Goal: Entertainment & Leisure: Consume media (video, audio)

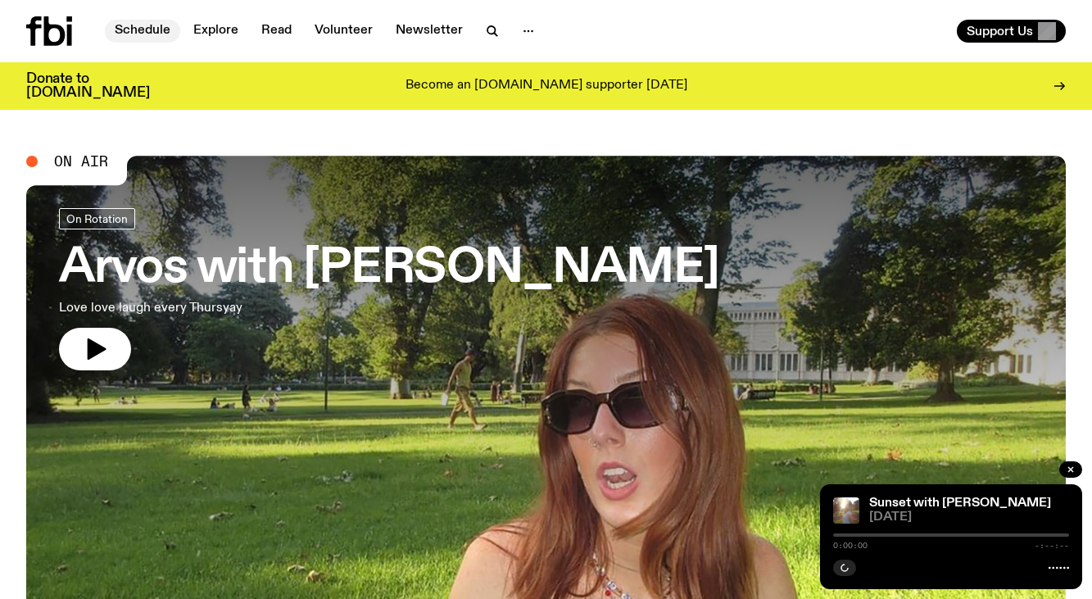
click at [157, 28] on link "Schedule" at bounding box center [142, 31] width 75 height 23
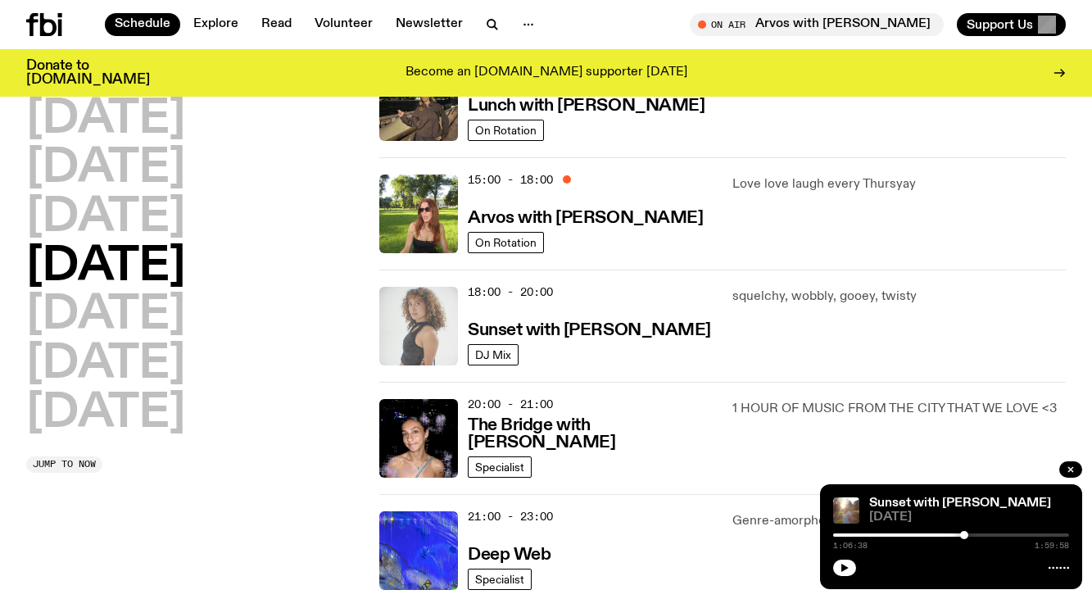
scroll to position [550, 0]
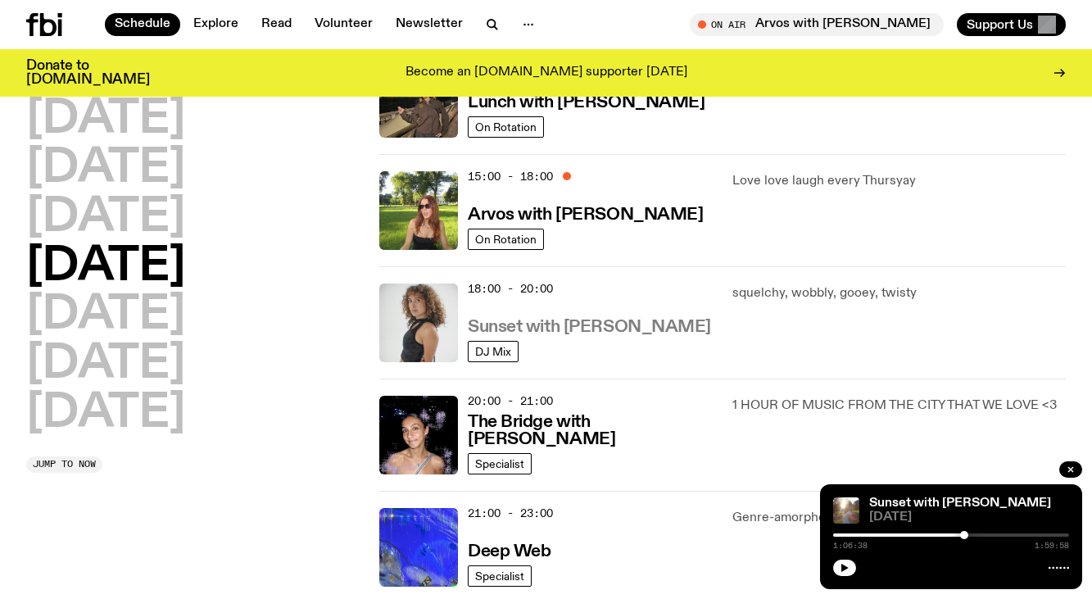
click at [561, 332] on h3 "Sunset with Tangela" at bounding box center [589, 327] width 243 height 17
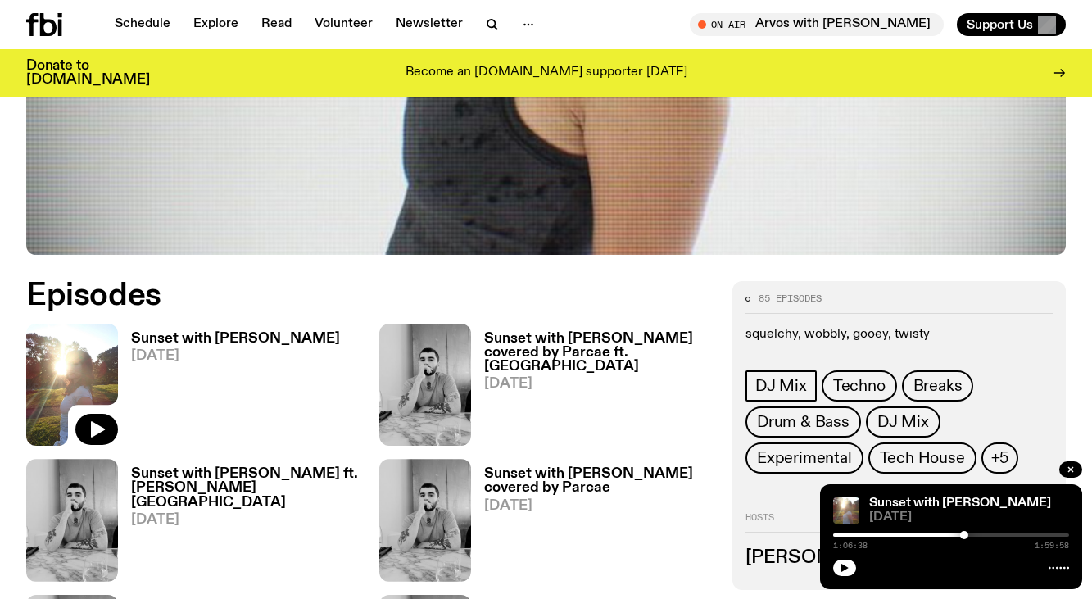
scroll to position [642, 0]
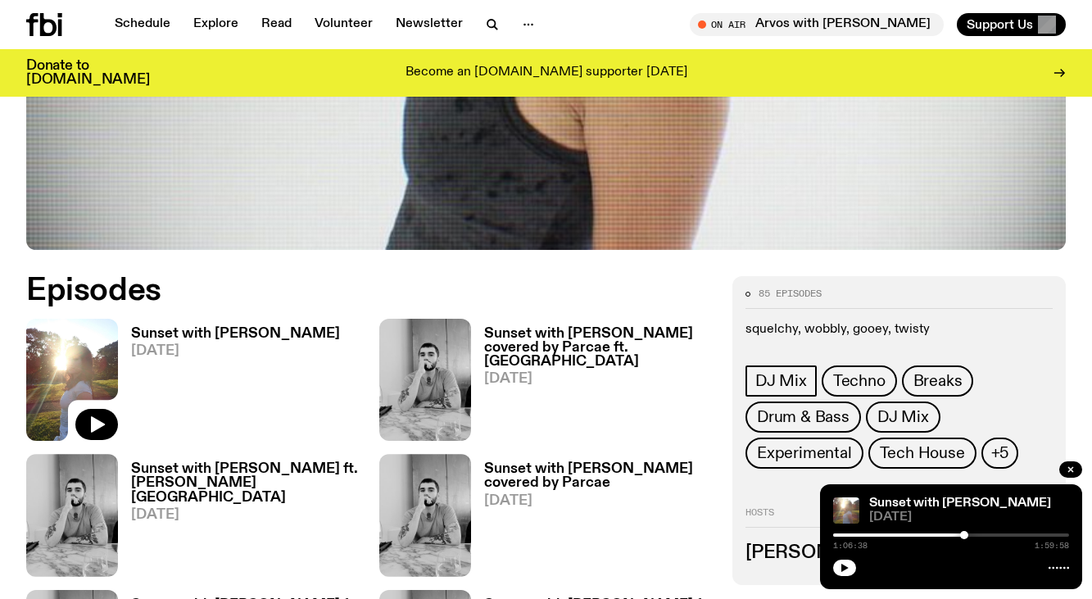
click at [218, 327] on h3 "Sunset with [PERSON_NAME]" at bounding box center [235, 334] width 209 height 14
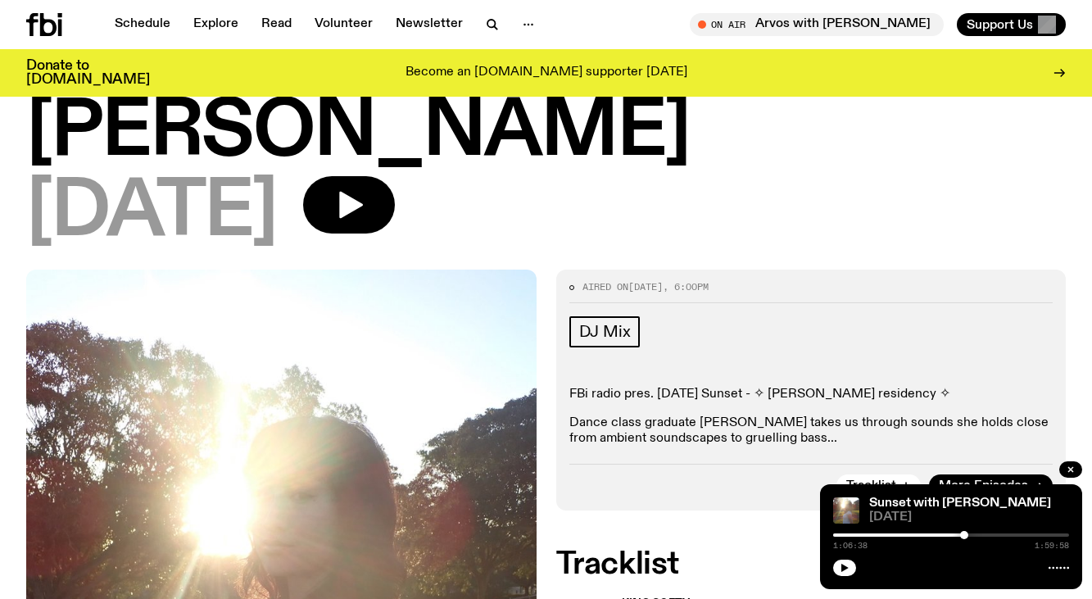
scroll to position [120, 0]
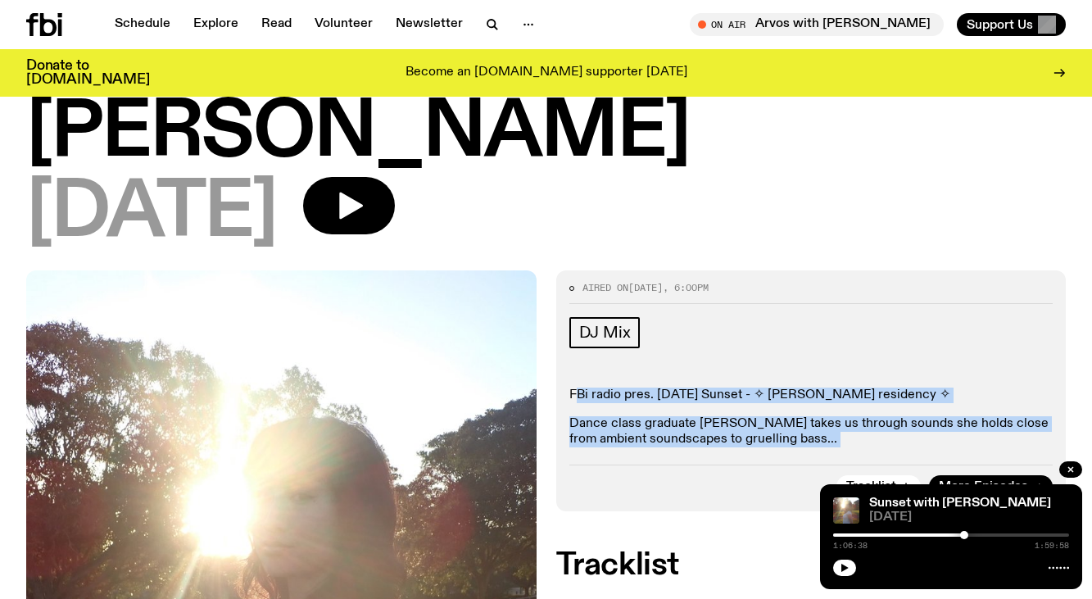
drag, startPoint x: 573, startPoint y: 322, endPoint x: 751, endPoint y: 387, distance: 190.0
click at [751, 387] on div "Aired on 07.08.25 , 6:00pm DJ Mix FBi radio pres. Thursday Sunset - ✧ alilia wi…" at bounding box center [811, 390] width 511 height 241
copy div "Bi radio pres. Thursday Sunset - ✧ alilia winter residency ✧ Dance class gradua…"
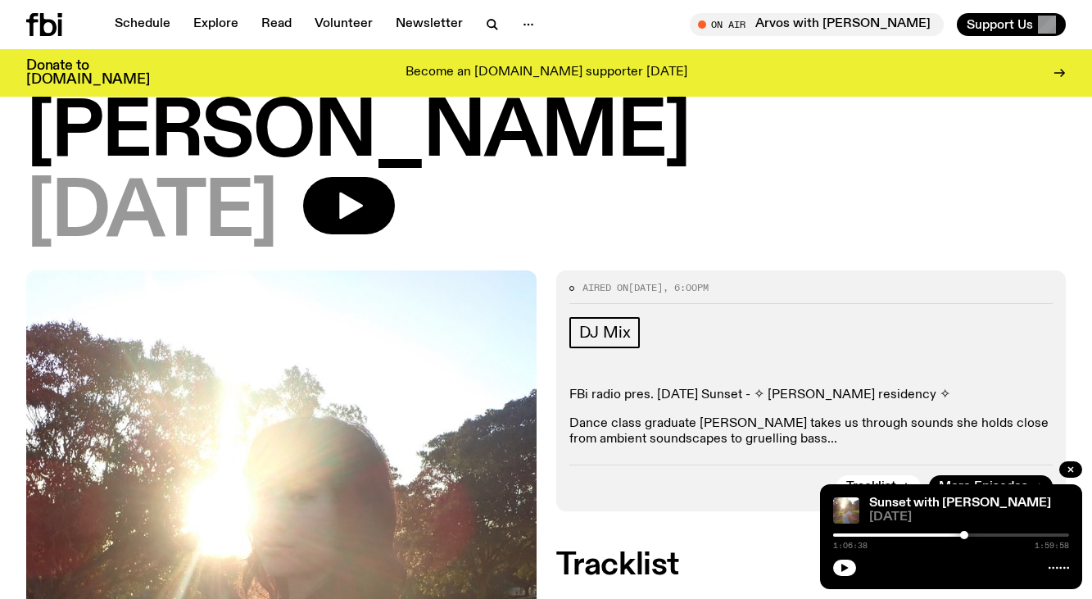
click at [658, 388] on p "FBi radio pres. Thursday Sunset - ✧ alilia winter residency ✧" at bounding box center [812, 396] width 484 height 16
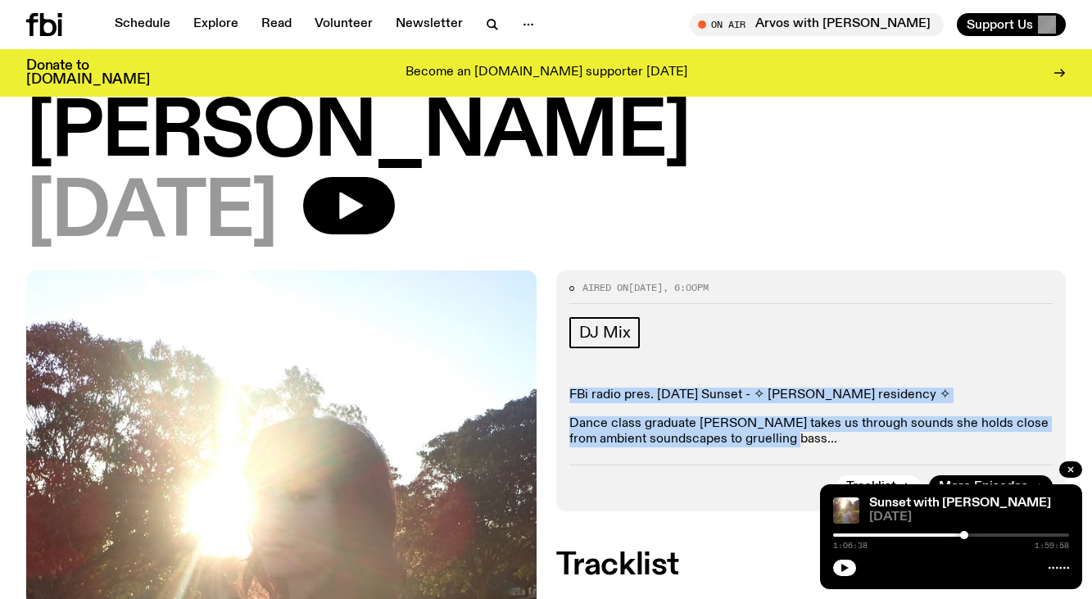
drag, startPoint x: 570, startPoint y: 319, endPoint x: 768, endPoint y: 374, distance: 205.8
click at [768, 388] on div "FBi radio pres. Thursday Sunset - ✧ alilia winter residency ✧ Dance class gradu…" at bounding box center [812, 418] width 484 height 61
copy div "FBi radio pres. Thursday Sunset - ✧ alilia winter residency ✧ Dance class gradu…"
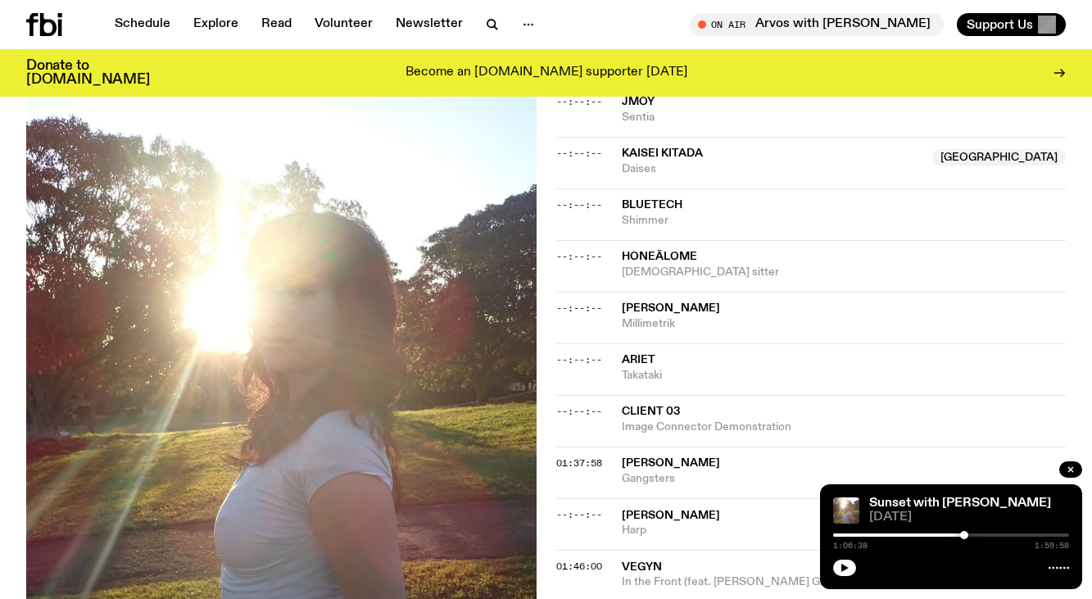
scroll to position [1327, 0]
